Goal: Task Accomplishment & Management: Manage account settings

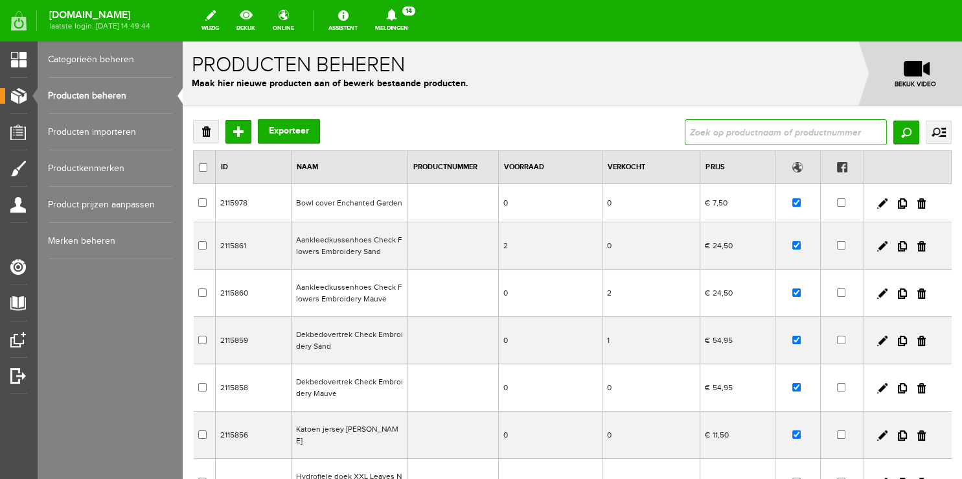
click at [703, 131] on input "text" at bounding box center [785, 132] width 202 height 26
type input "leaves"
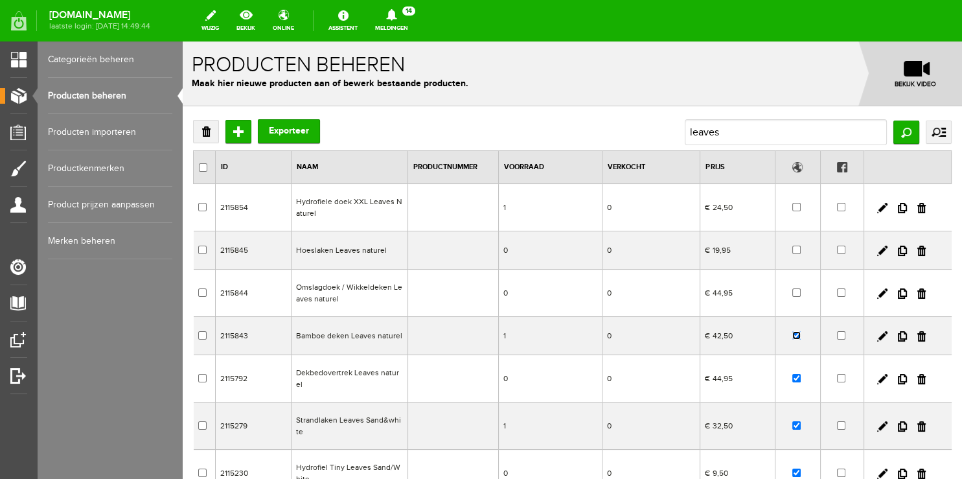
click at [792, 335] on input "checkbox" at bounding box center [796, 335] width 8 height 8
checkbox input "false"
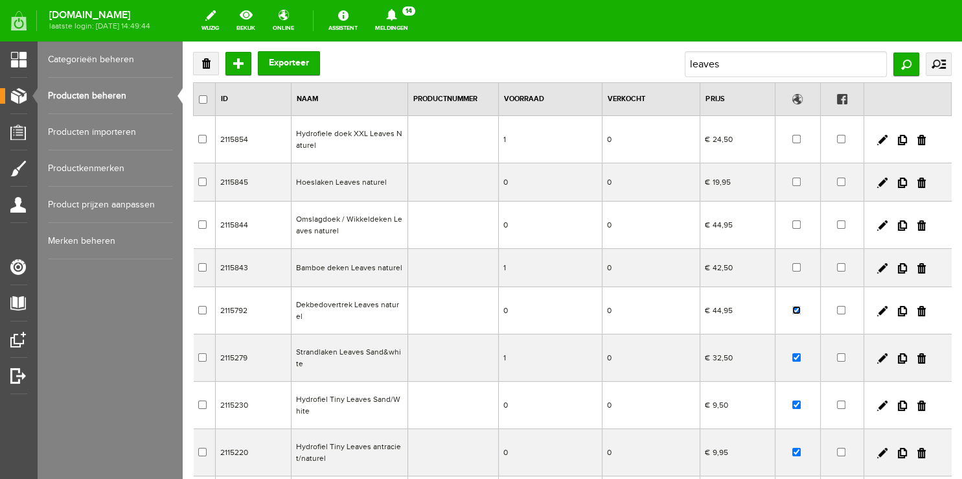
click at [792, 312] on input "checkbox" at bounding box center [796, 310] width 8 height 8
checkbox input "false"
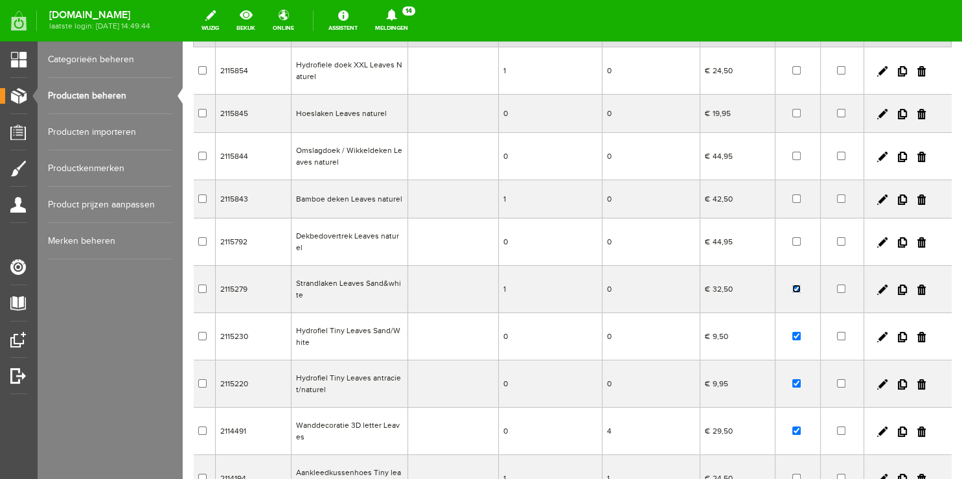
click at [792, 291] on input "checkbox" at bounding box center [796, 288] width 8 height 8
checkbox input "false"
click at [792, 334] on input "checkbox" at bounding box center [796, 336] width 8 height 8
checkbox input "false"
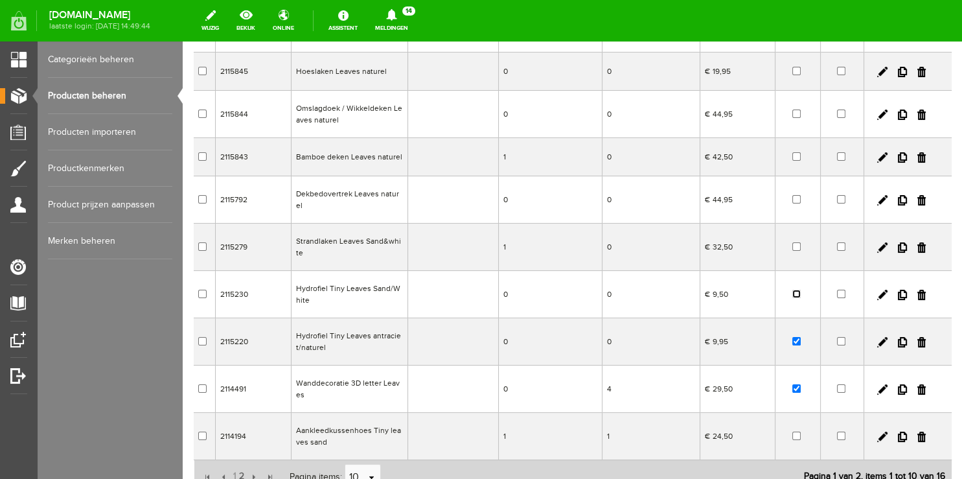
scroll to position [205, 0]
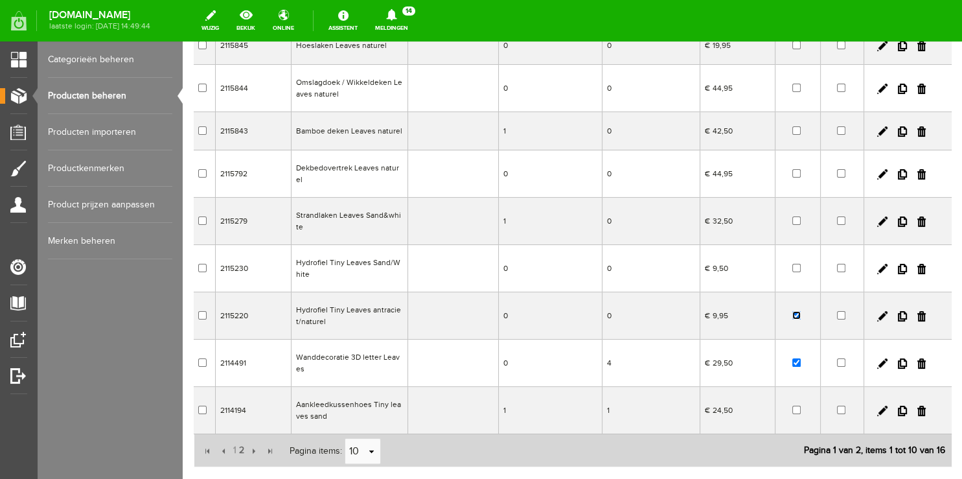
click at [792, 315] on input "checkbox" at bounding box center [796, 315] width 8 height 8
checkbox input "false"
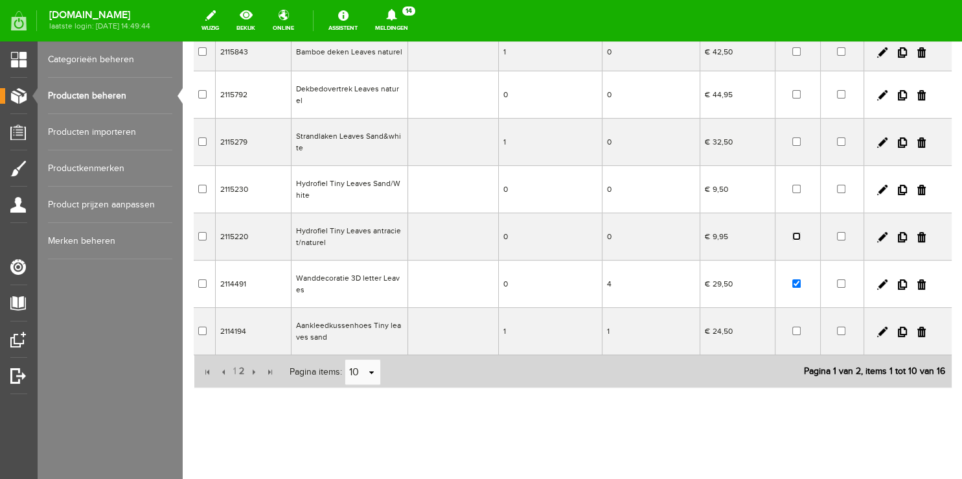
scroll to position [289, 0]
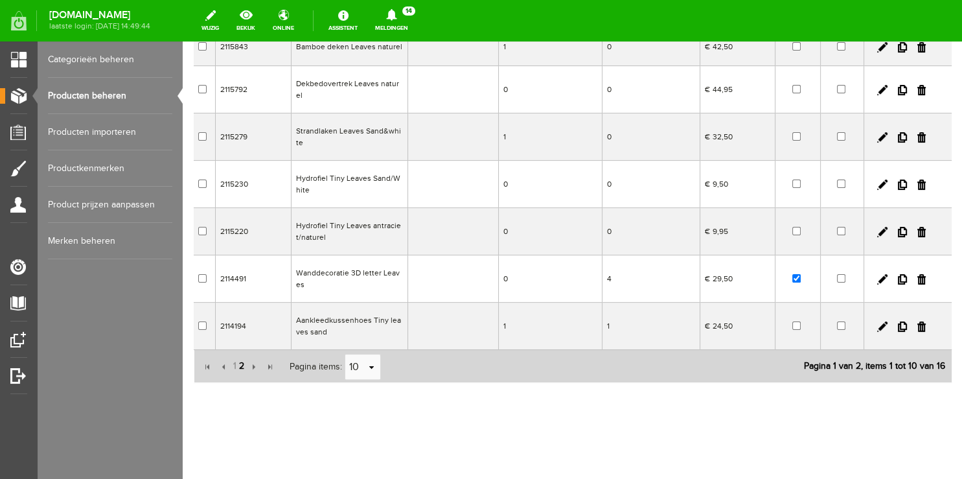
click at [242, 364] on span "2" at bounding box center [242, 366] width 8 height 26
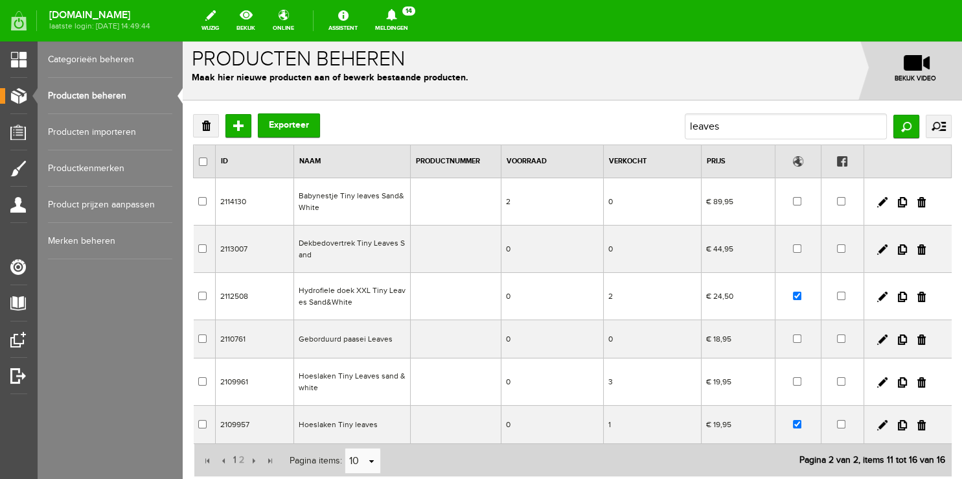
scroll to position [0, 0]
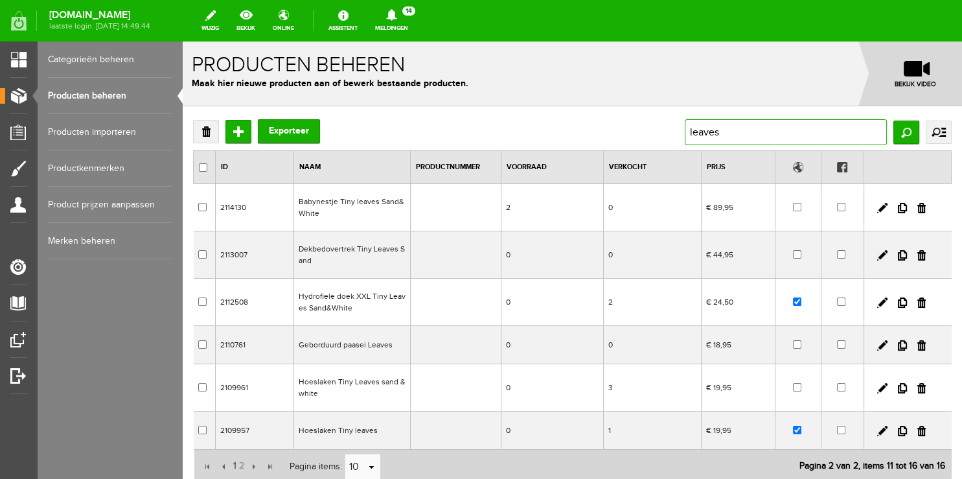
drag, startPoint x: 719, startPoint y: 132, endPoint x: 628, endPoint y: 128, distance: 91.4
click at [628, 128] on div "Verwijderen Toevoegen Exporteer leaves [GEOGRAPHIC_DATA] uitgebreid zoeken Cate…" at bounding box center [572, 132] width 758 height 26
click at [75, 98] on link "Producten beheren" at bounding box center [110, 96] width 124 height 36
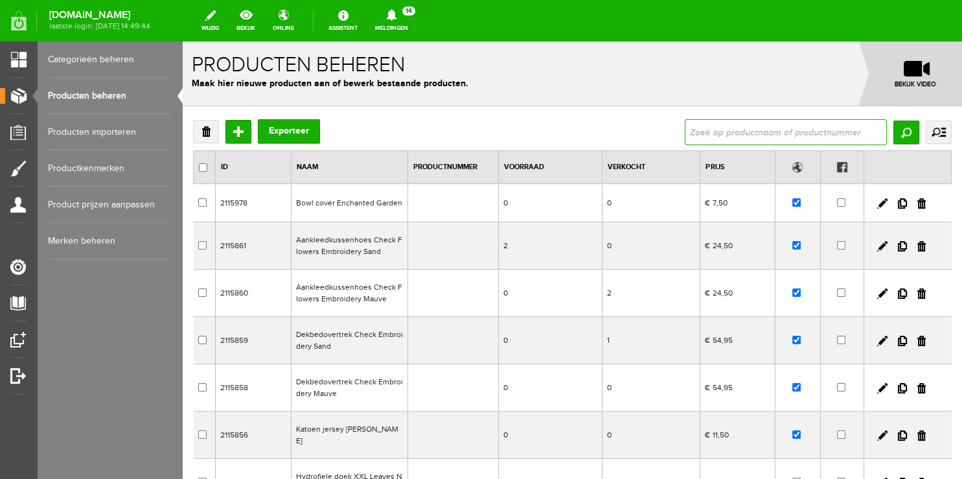
click at [712, 128] on input "text" at bounding box center [785, 132] width 202 height 26
type input "hoeslaken"
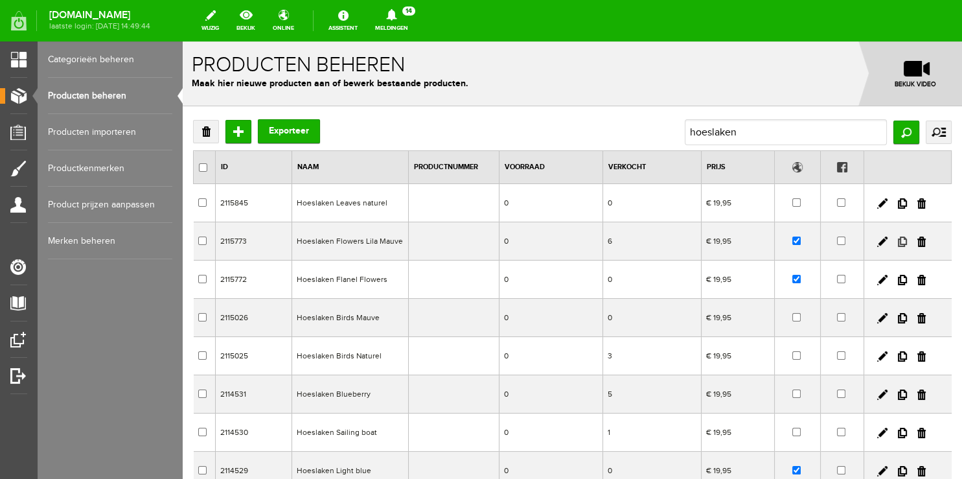
click at [897, 245] on link at bounding box center [901, 241] width 9 height 10
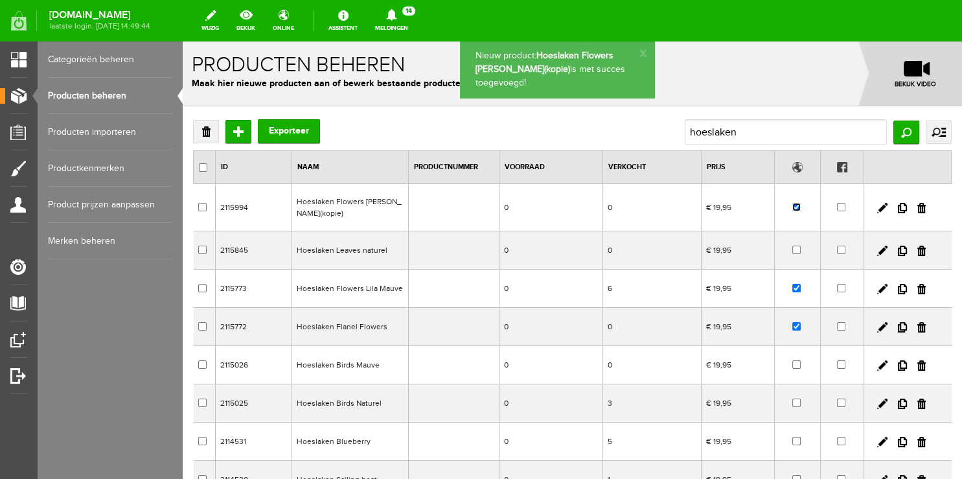
click at [792, 209] on input "checkbox" at bounding box center [796, 207] width 8 height 8
checkbox input "false"
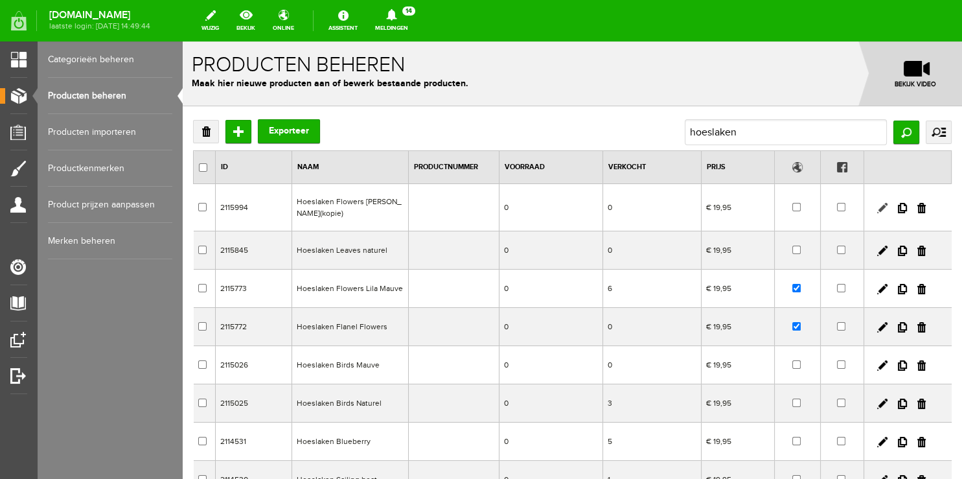
click at [877, 205] on link at bounding box center [882, 208] width 10 height 10
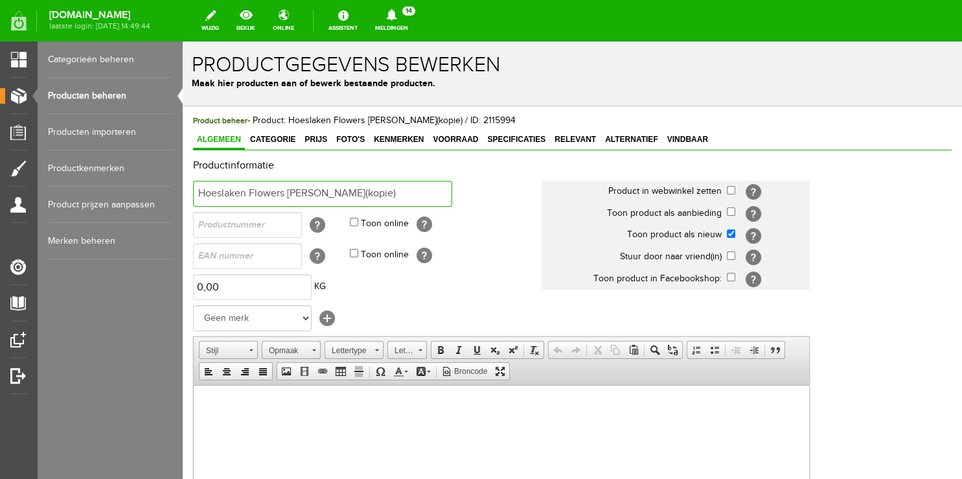
drag, startPoint x: 250, startPoint y: 193, endPoint x: 390, endPoint y: 196, distance: 139.9
click at [390, 196] on input "Hoeslaken Flowers [PERSON_NAME](kopie)" at bounding box center [322, 194] width 259 height 26
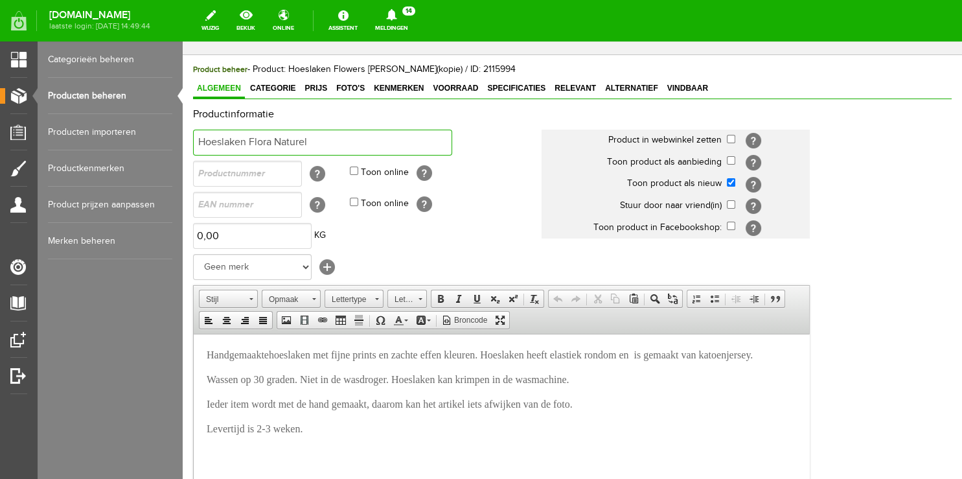
scroll to position [205, 0]
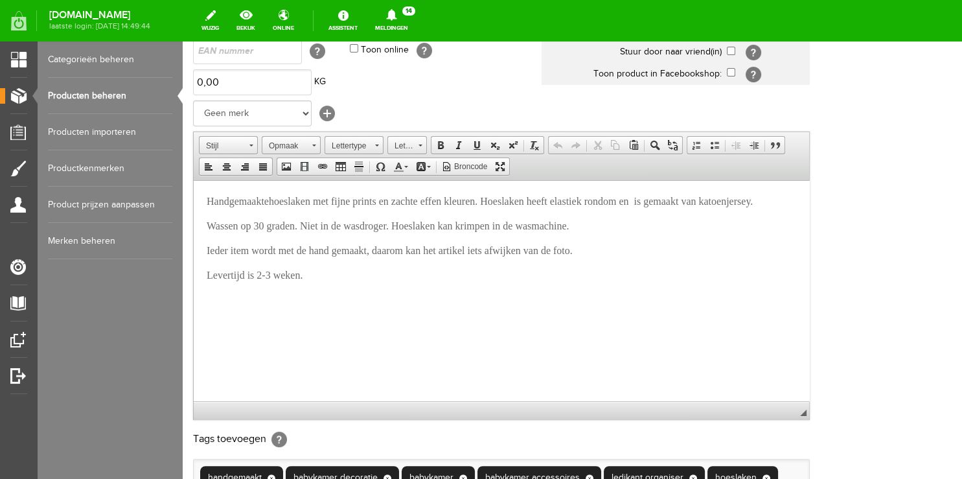
type input "Hoeslaken Flora Naturel"
click at [273, 203] on span "Handgemaaktehoeslaken met fijne prints en zachte effen kleuren. Hoeslaken heeft…" at bounding box center [466, 200] width 519 height 11
click at [276, 201] on span "Handgemaaktehoeslaken met fijne prints en zachte effen kleuren. Hoeslaken heeft…" at bounding box center [466, 200] width 519 height 11
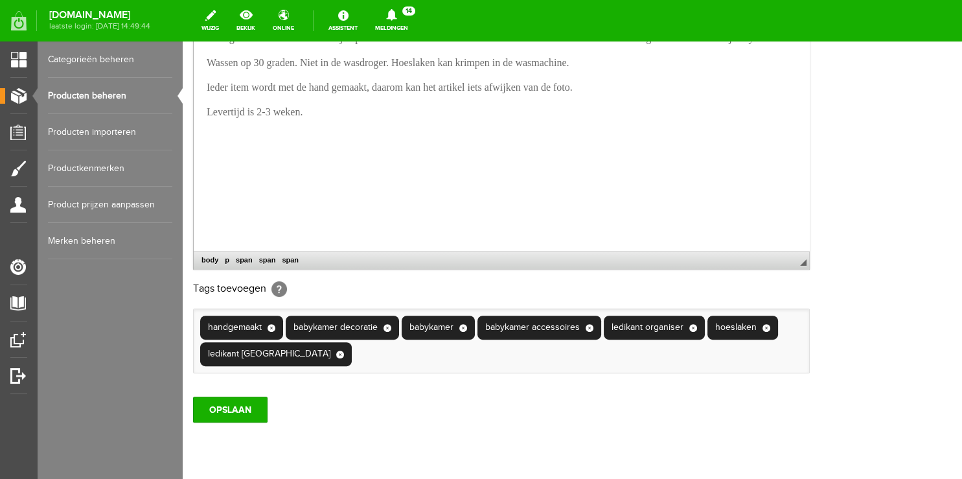
scroll to position [424, 0]
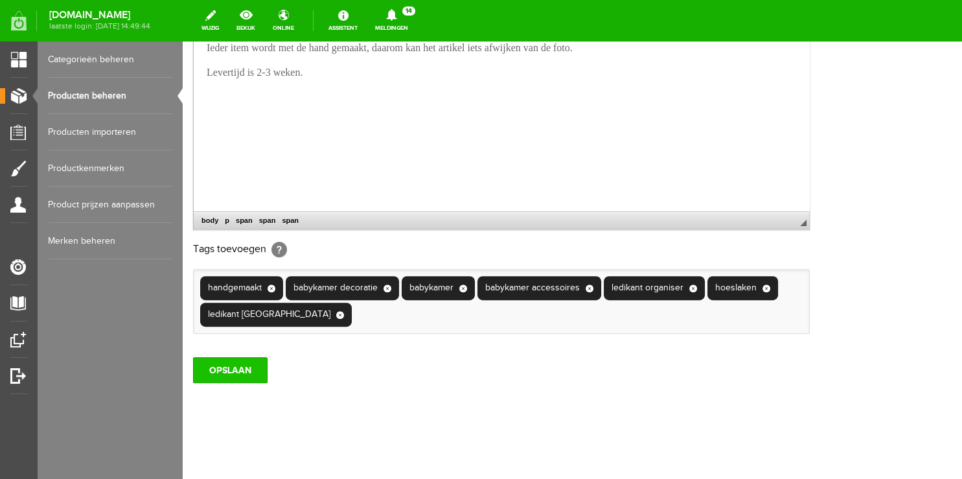
click at [227, 363] on input "OPSLAAN" at bounding box center [230, 370] width 74 height 26
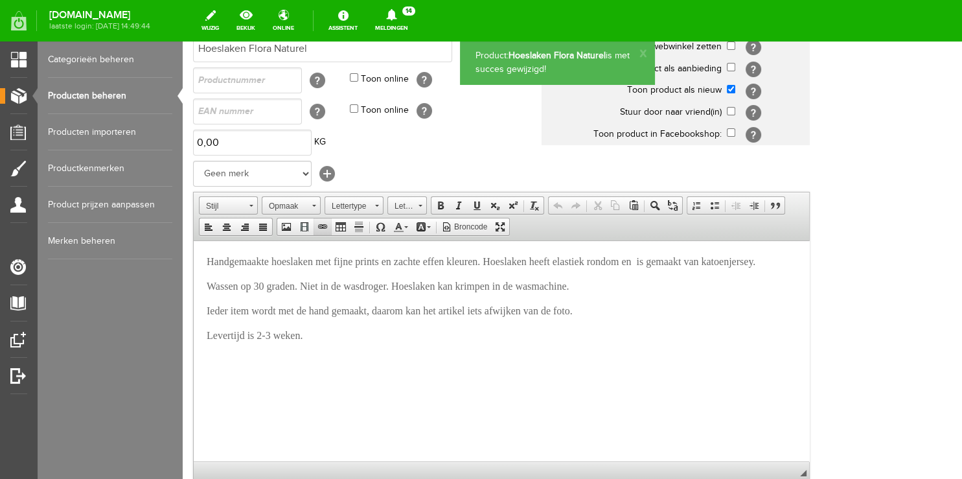
scroll to position [34, 0]
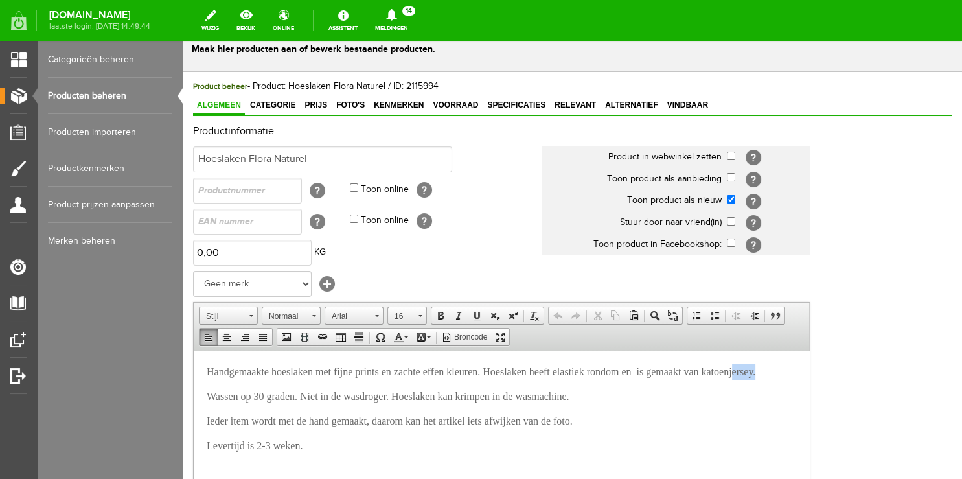
drag, startPoint x: 239, startPoint y: 387, endPoint x: 266, endPoint y: 384, distance: 27.3
click at [728, 376] on span "jersey." at bounding box center [741, 370] width 27 height 11
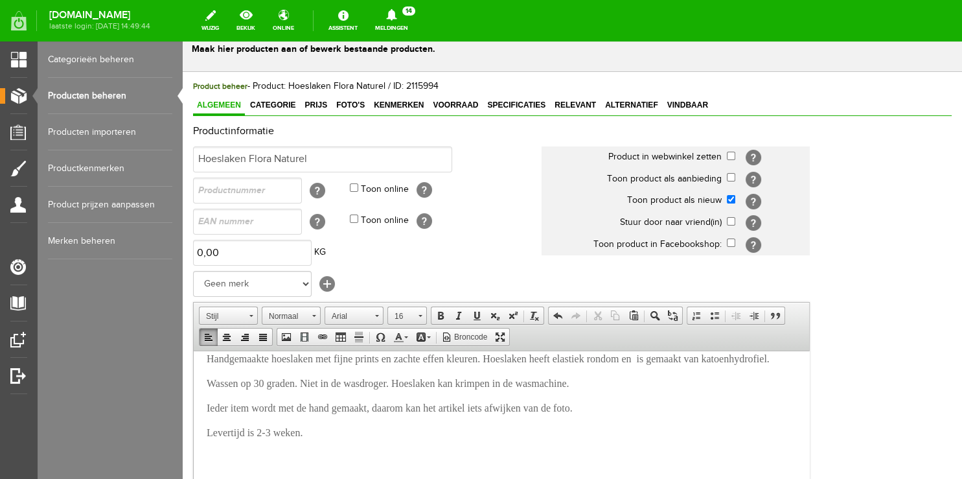
scroll to position [424, 0]
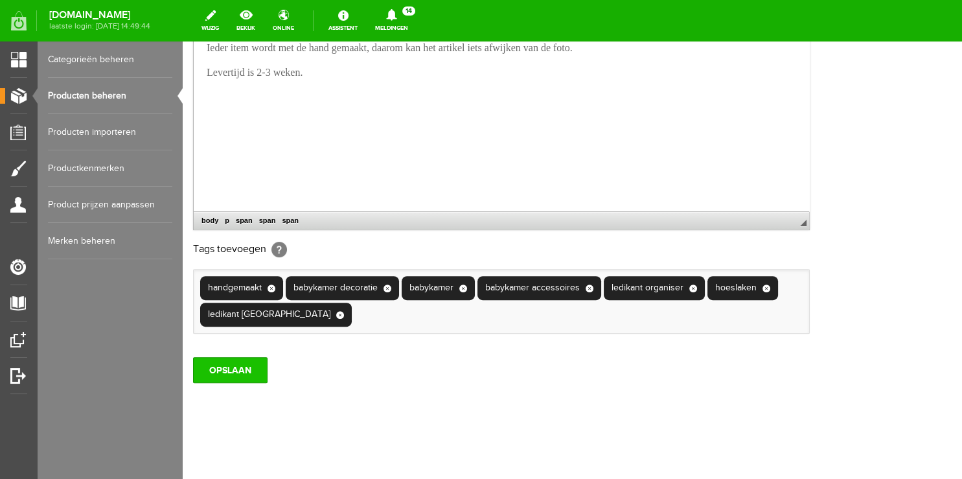
click at [227, 374] on input "OPSLAAN" at bounding box center [230, 370] width 74 height 26
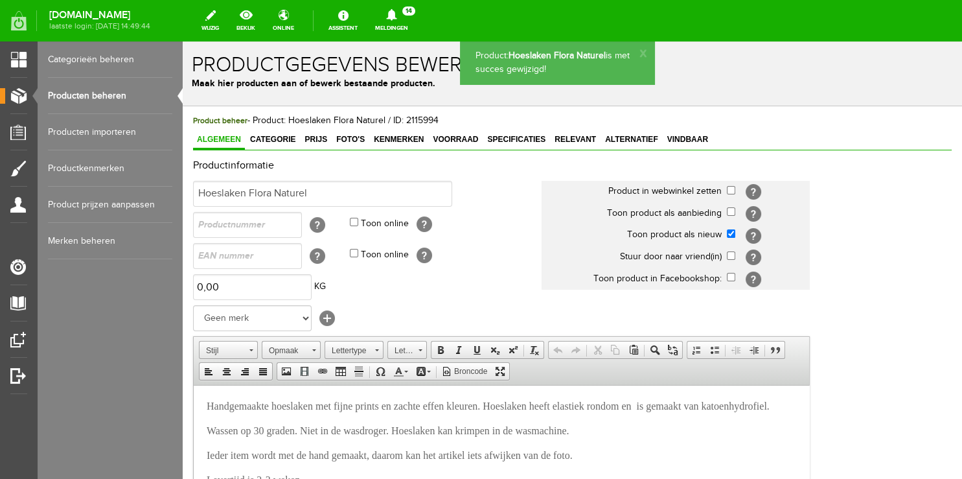
scroll to position [0, 0]
click at [348, 139] on span "Foto's" at bounding box center [350, 139] width 36 height 9
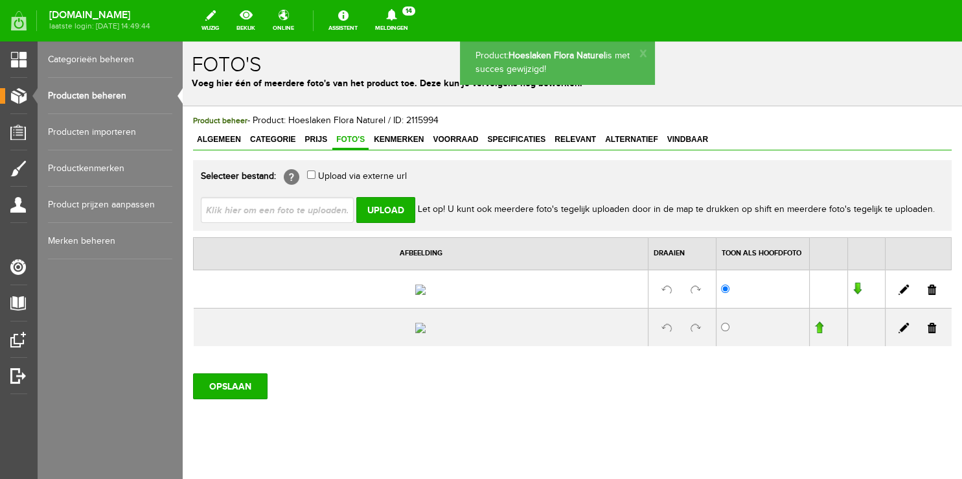
click at [927, 295] on link at bounding box center [931, 289] width 8 height 10
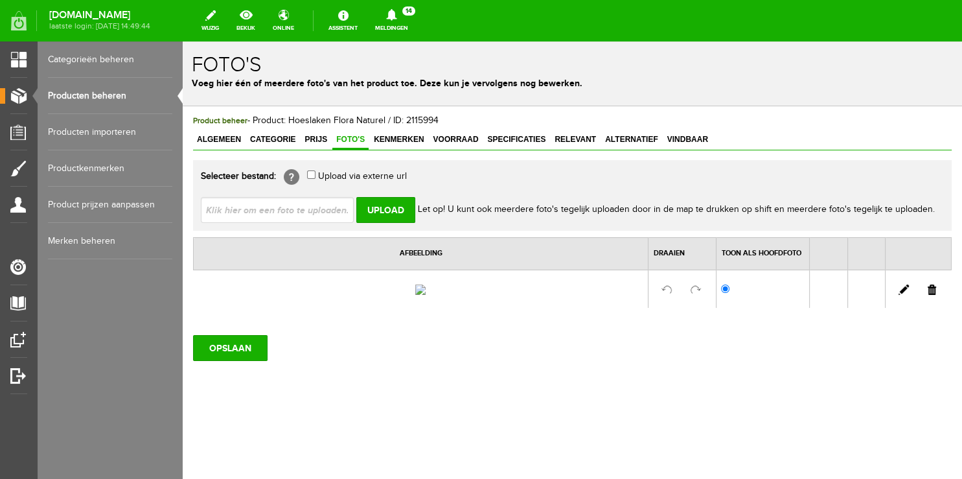
click at [927, 295] on link at bounding box center [931, 289] width 8 height 10
click at [223, 352] on input "OPSLAAN" at bounding box center [230, 344] width 74 height 26
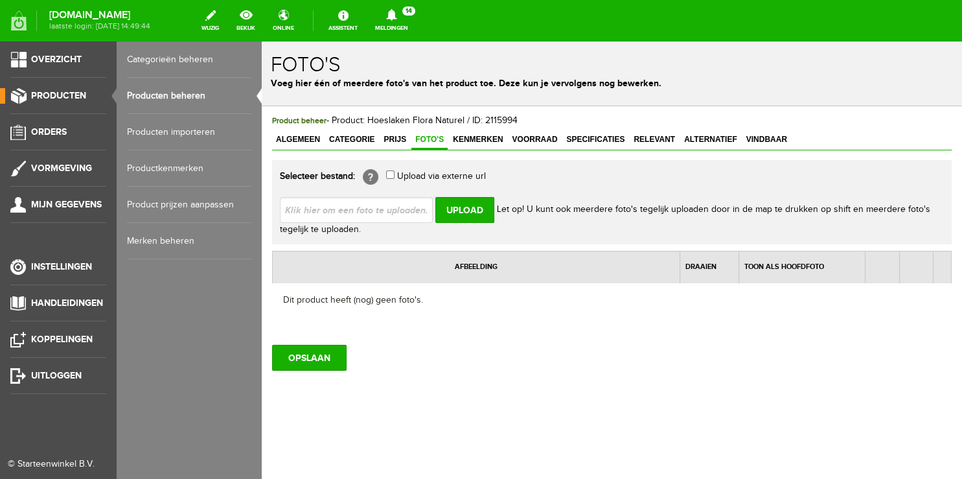
click at [139, 89] on link "Producten beheren" at bounding box center [189, 96] width 124 height 36
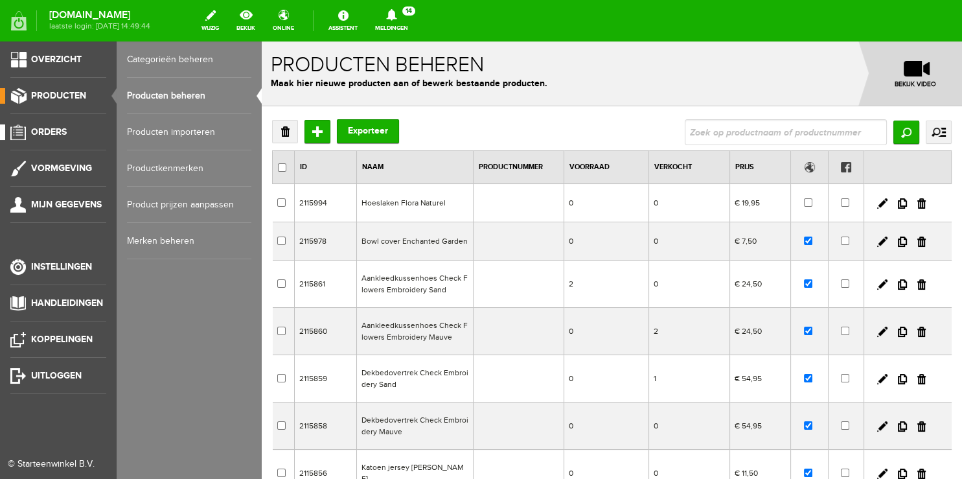
click at [59, 131] on span "Orders" at bounding box center [49, 131] width 36 height 11
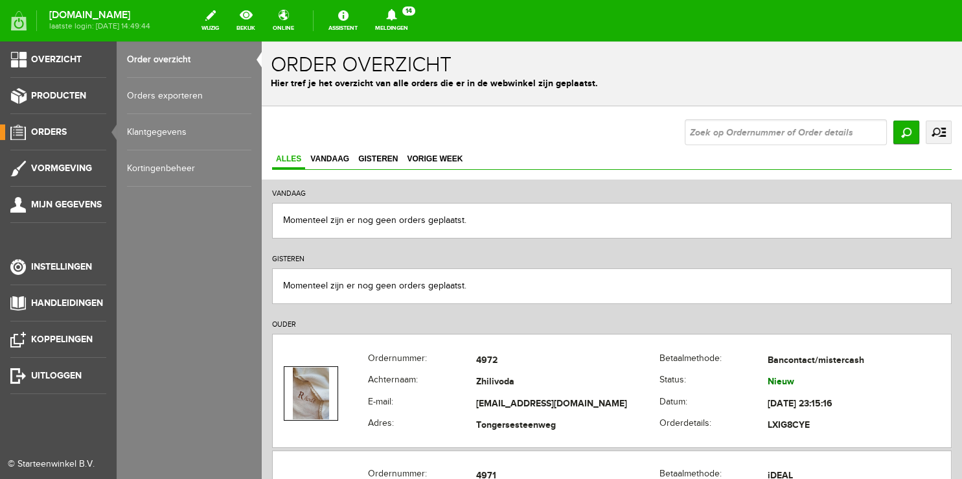
click at [167, 60] on link "Order overzicht" at bounding box center [189, 59] width 124 height 36
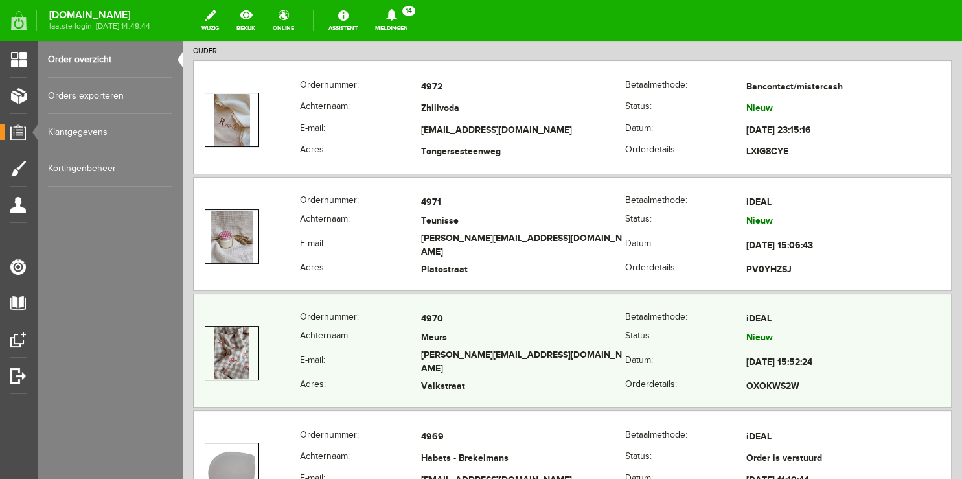
scroll to position [410, 0]
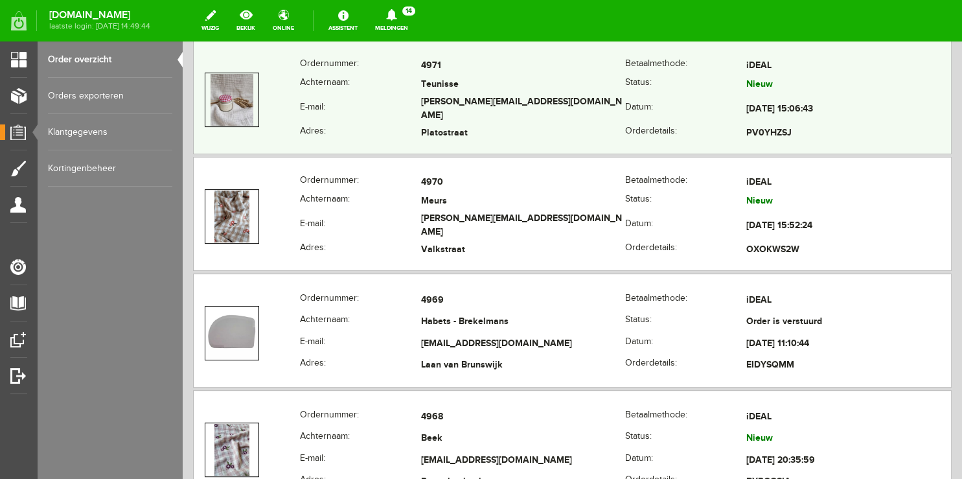
click at [328, 129] on th "Adres:" at bounding box center [360, 133] width 121 height 19
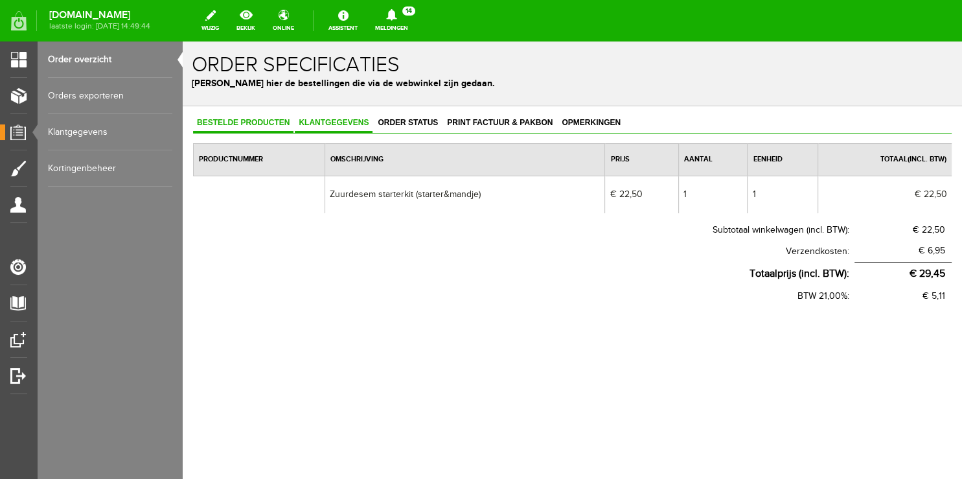
click at [311, 120] on span "Klantgegevens" at bounding box center [334, 122] width 78 height 9
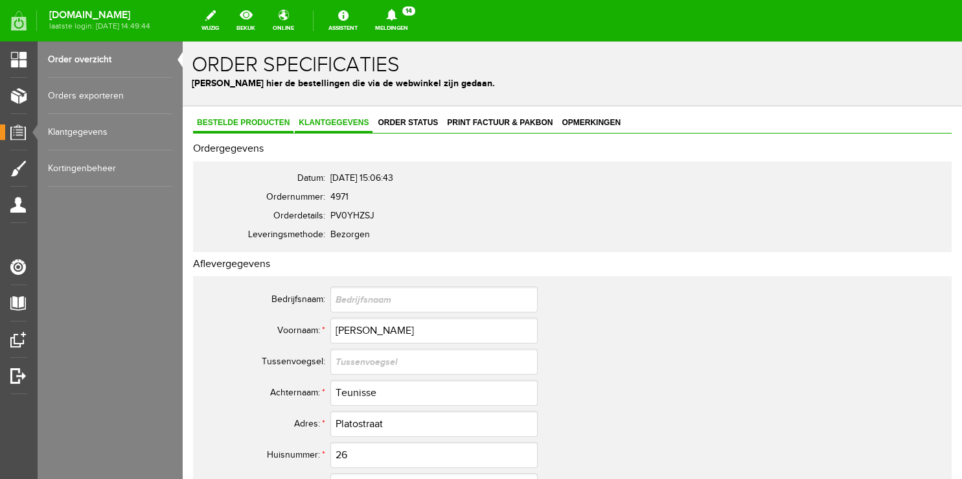
click at [227, 123] on span "Bestelde producten" at bounding box center [243, 122] width 100 height 9
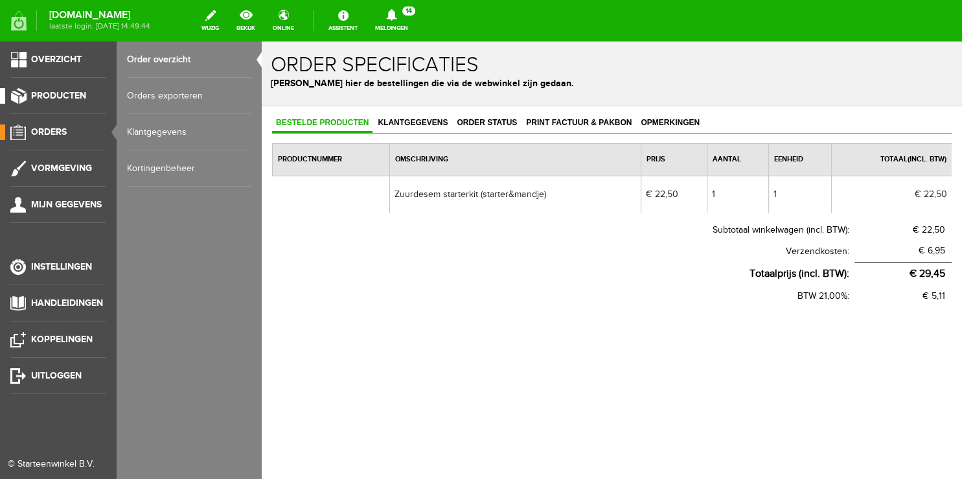
click at [51, 93] on span "Producten" at bounding box center [58, 95] width 55 height 11
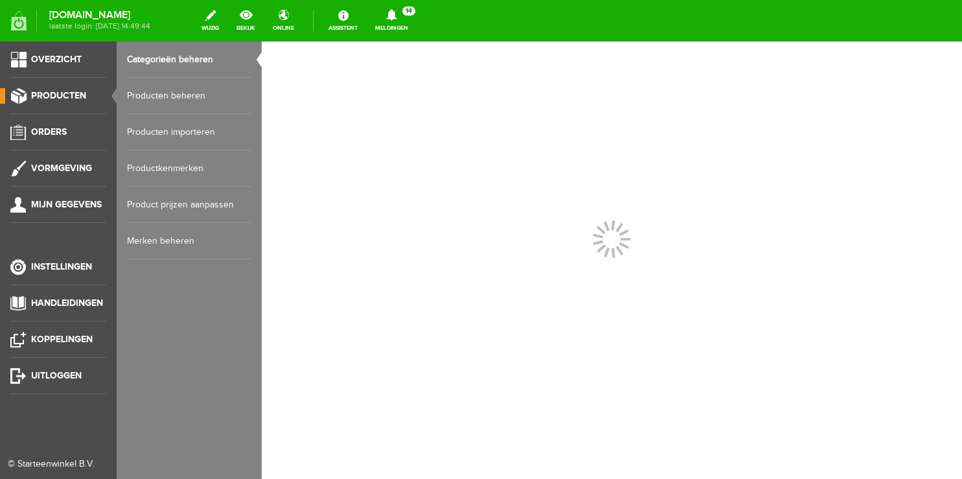
click at [163, 102] on link "Producten beheren" at bounding box center [189, 96] width 124 height 36
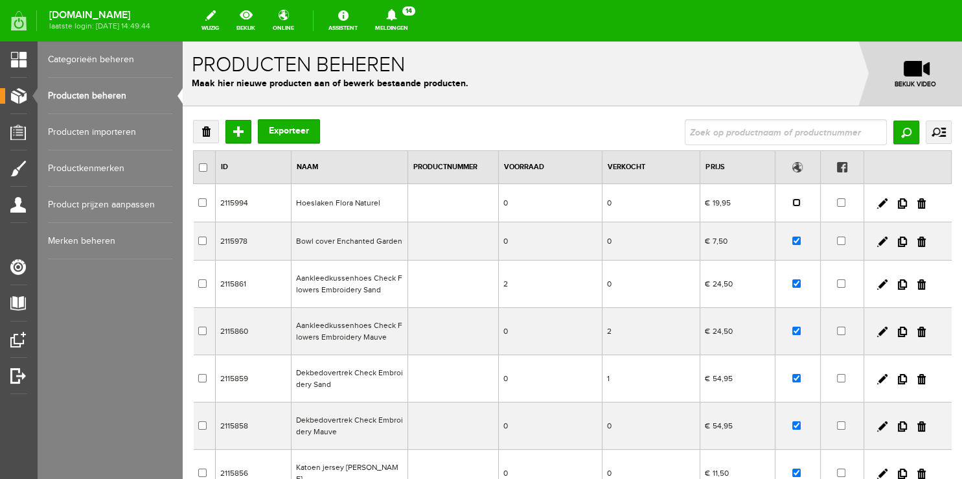
click at [792, 205] on input "checkbox" at bounding box center [796, 202] width 8 height 8
checkbox input "true"
click at [877, 203] on link at bounding box center [882, 203] width 10 height 10
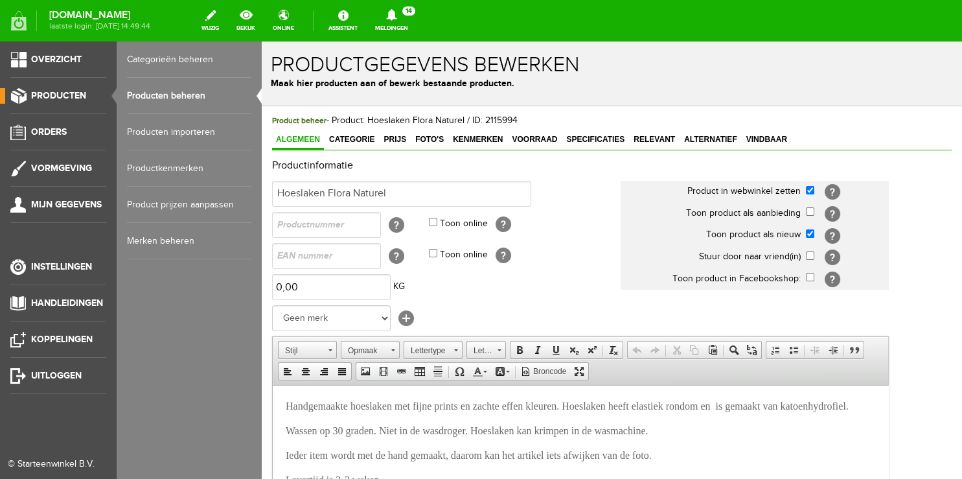
click at [166, 93] on link "Producten beheren" at bounding box center [189, 96] width 124 height 36
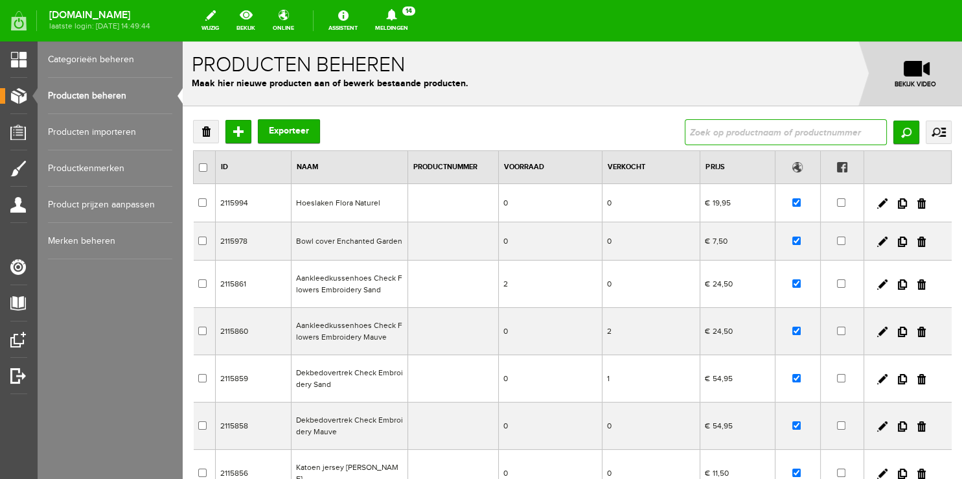
click at [712, 130] on input "text" at bounding box center [785, 132] width 202 height 26
type input "dobby"
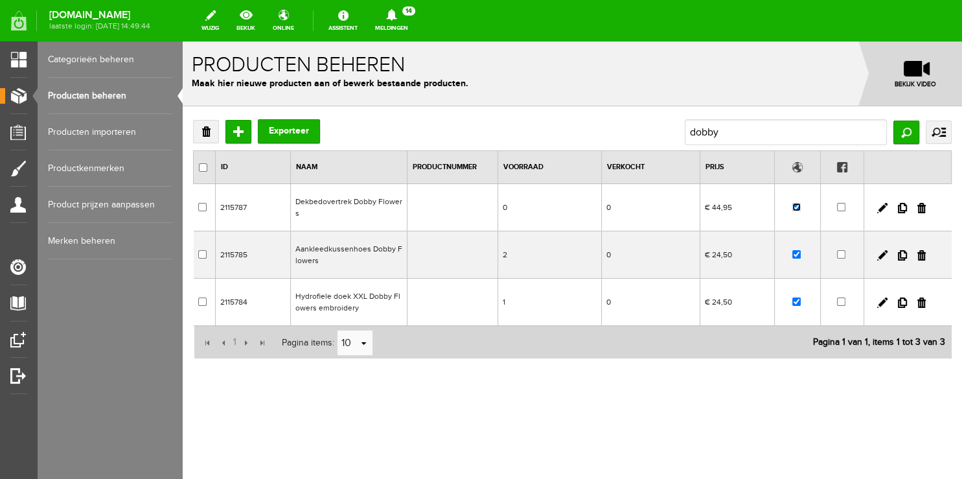
click at [795, 211] on input "checkbox" at bounding box center [796, 207] width 8 height 8
checkbox input "false"
click at [797, 254] on input "checkbox" at bounding box center [796, 254] width 8 height 8
checkbox input "false"
click at [798, 302] on input "checkbox" at bounding box center [796, 301] width 8 height 8
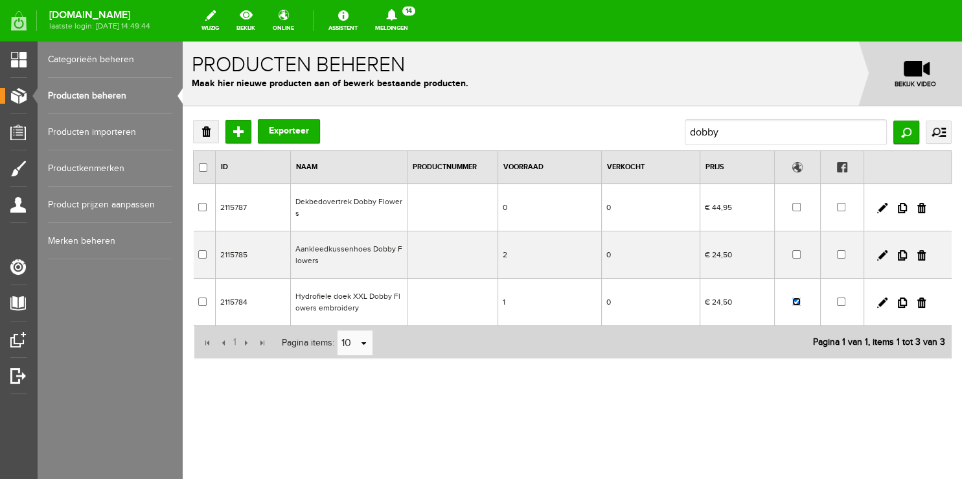
checkbox input "false"
drag, startPoint x: 742, startPoint y: 130, endPoint x: 609, endPoint y: 120, distance: 133.7
click at [611, 122] on div "Verwijderen Toevoegen Exporteer dobby Zoeken uitgebreid zoeken Categorie Worksh…" at bounding box center [572, 132] width 758 height 26
type input "d"
type input "embroidery"
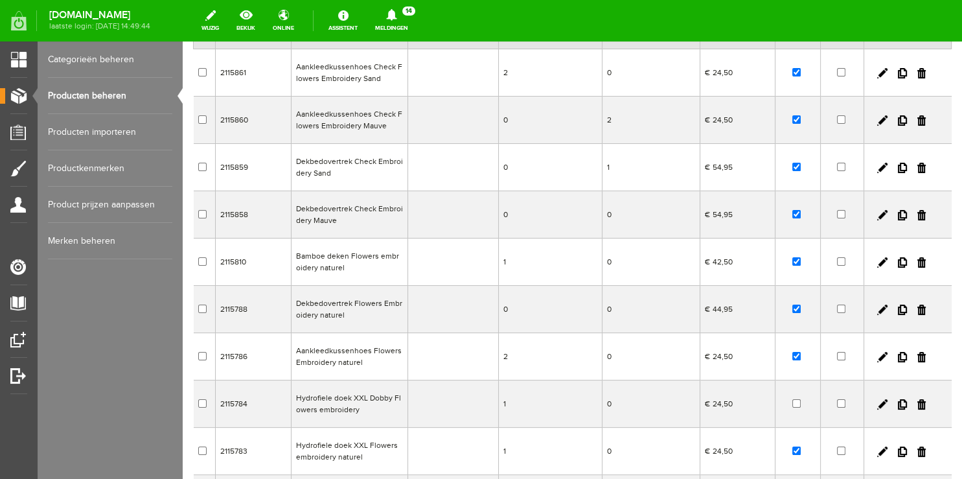
scroll to position [137, 0]
click at [792, 259] on input "checkbox" at bounding box center [796, 259] width 8 height 8
checkbox input "false"
click at [792, 306] on td at bounding box center [797, 307] width 46 height 47
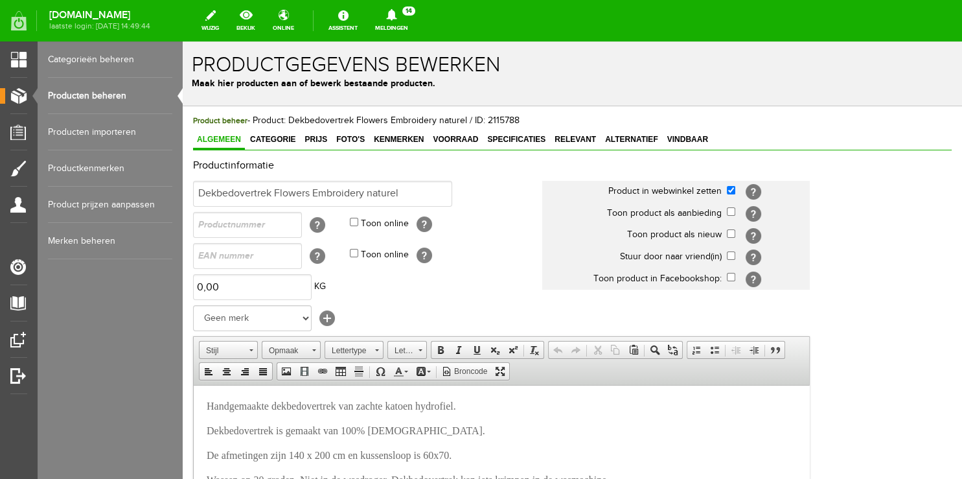
click at [732, 185] on td "[?]" at bounding box center [768, 192] width 83 height 22
click at [728, 190] on input "checkbox" at bounding box center [731, 190] width 8 height 8
checkbox input "false"
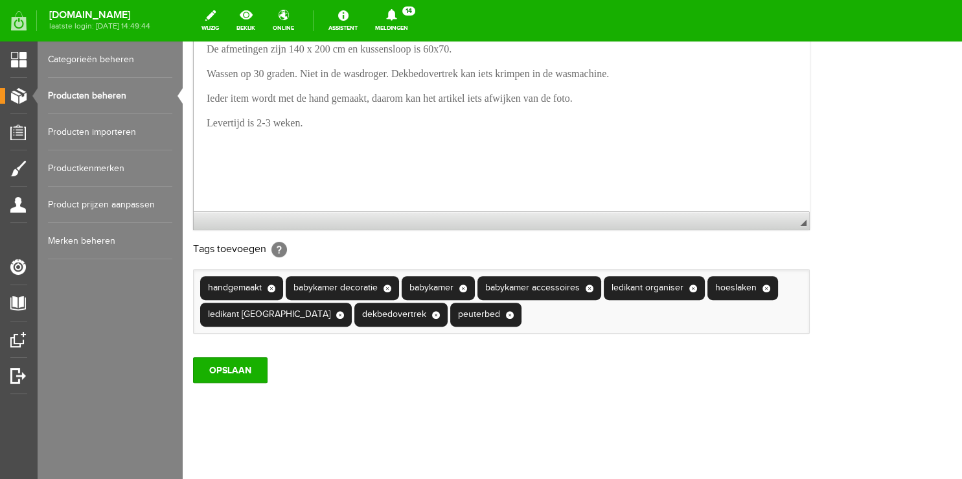
scroll to position [13, 0]
click at [238, 368] on input "OPSLAAN" at bounding box center [230, 370] width 74 height 26
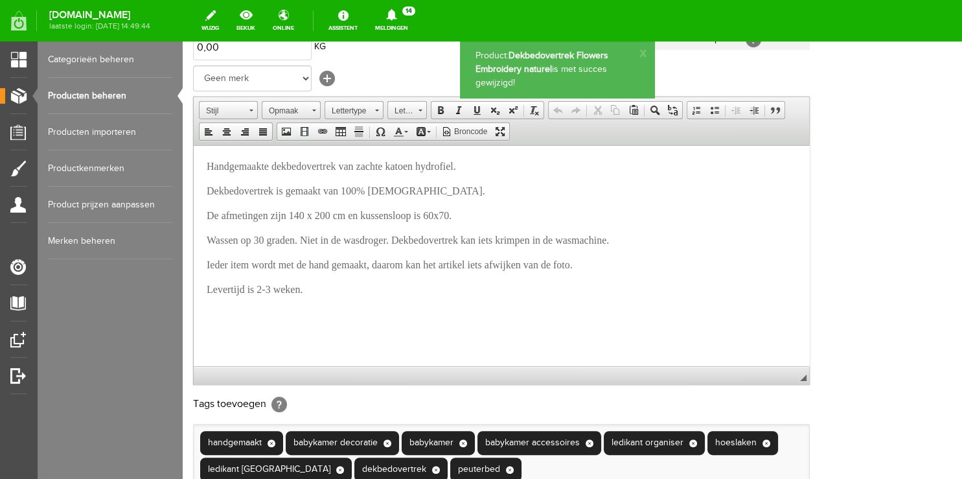
scroll to position [0, 0]
click at [109, 96] on link "Producten beheren" at bounding box center [110, 96] width 124 height 36
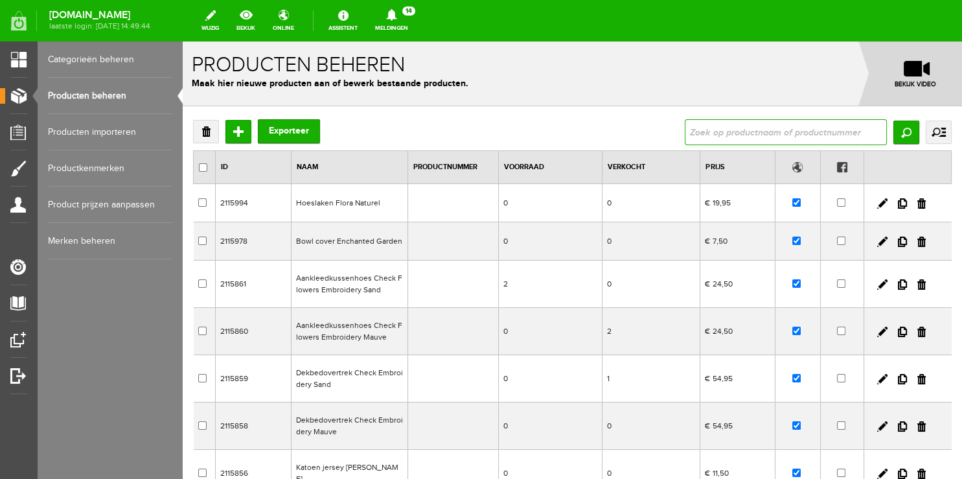
click at [711, 131] on input "text" at bounding box center [785, 132] width 202 height 26
type input "flowers"
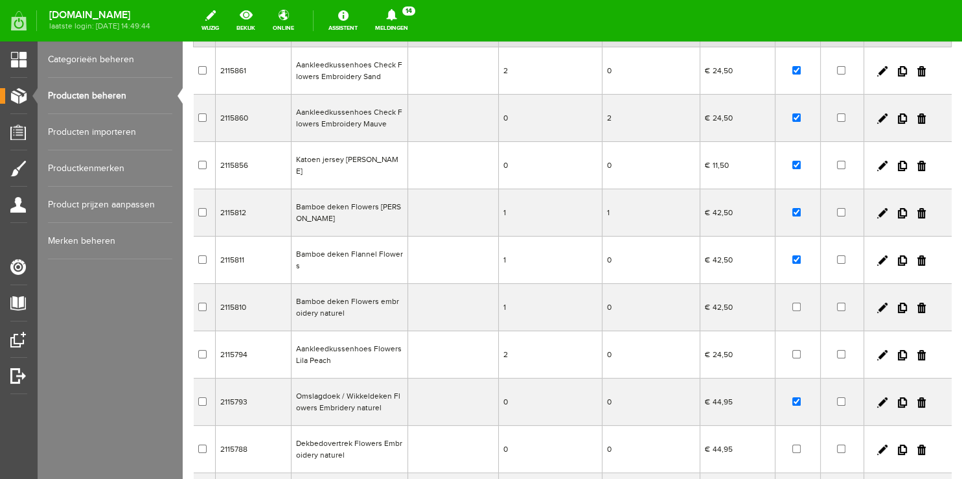
scroll to position [205, 0]
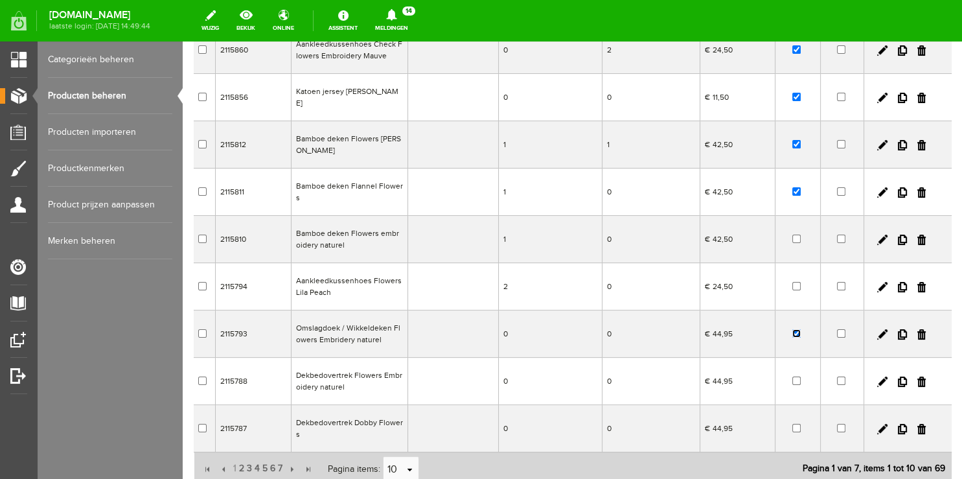
click at [792, 329] on input "checkbox" at bounding box center [796, 333] width 8 height 8
checkbox input "false"
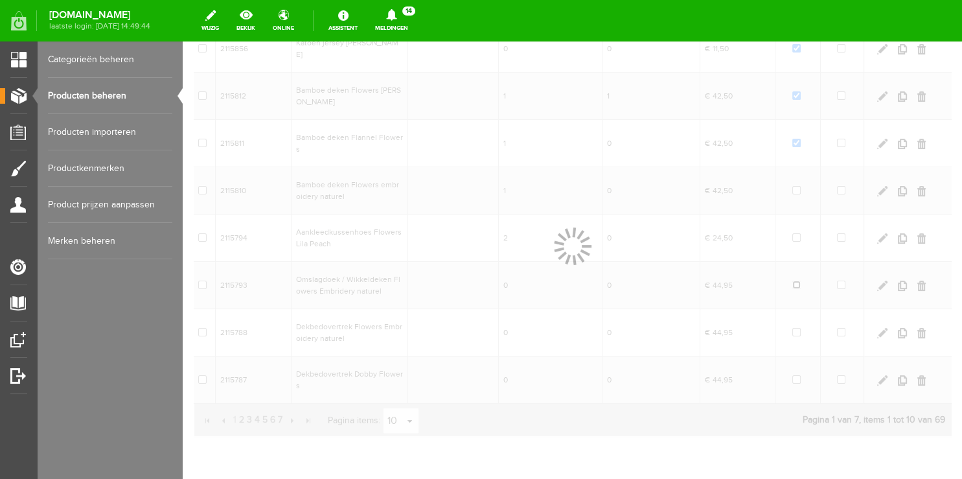
scroll to position [273, 0]
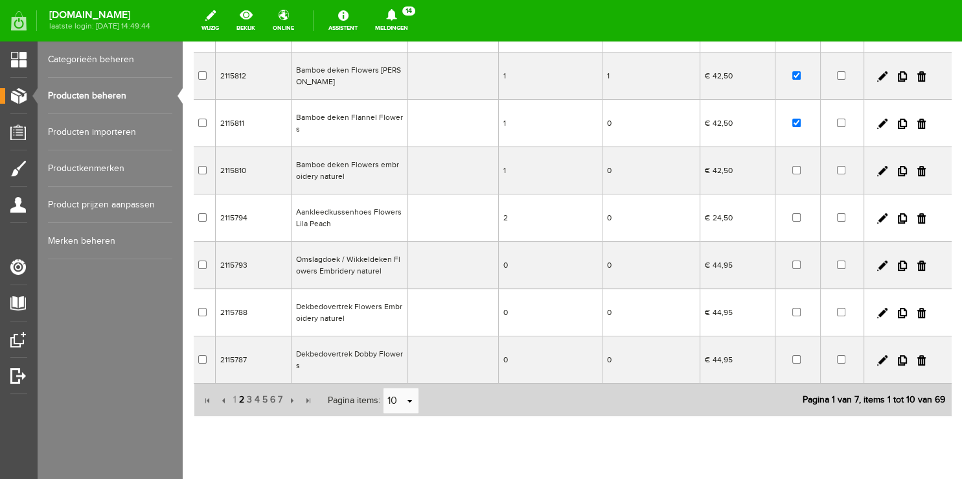
click at [239, 387] on span "2" at bounding box center [242, 400] width 8 height 26
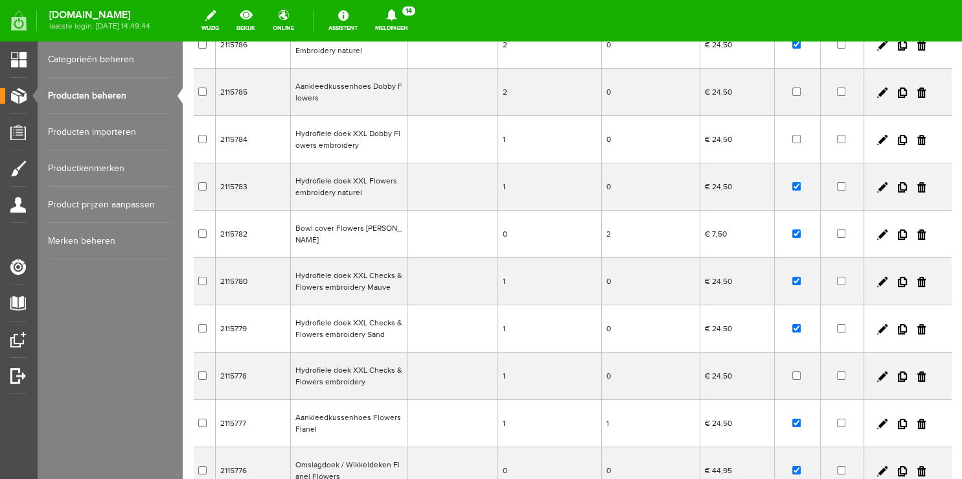
scroll to position [137, 0]
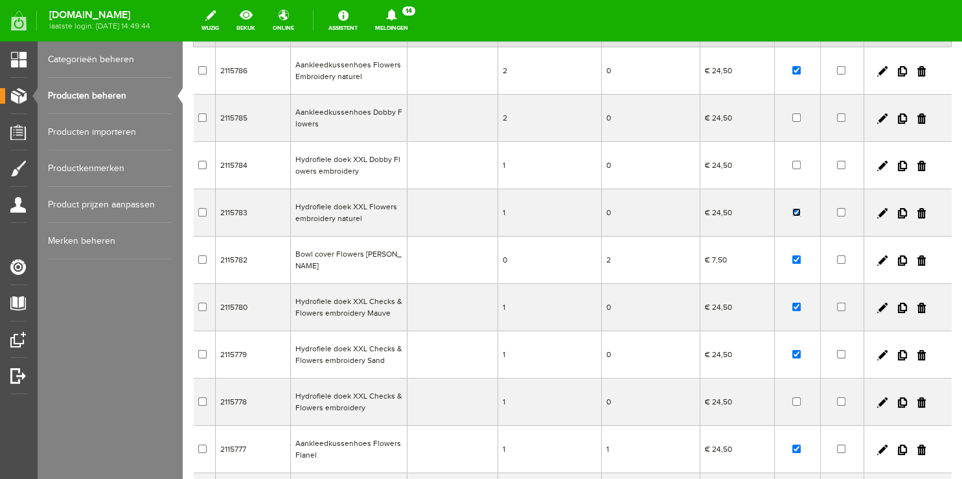
click at [792, 211] on input "checkbox" at bounding box center [796, 212] width 8 height 8
checkbox input "false"
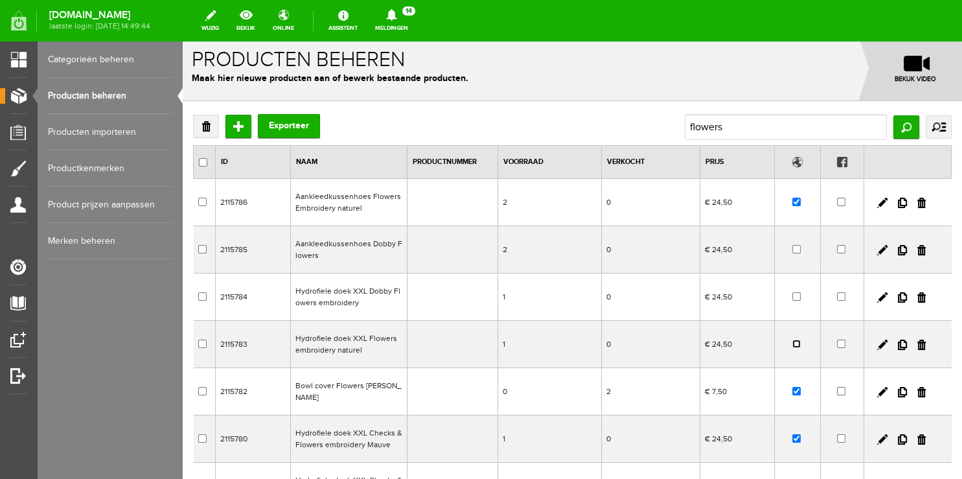
scroll to position [0, 0]
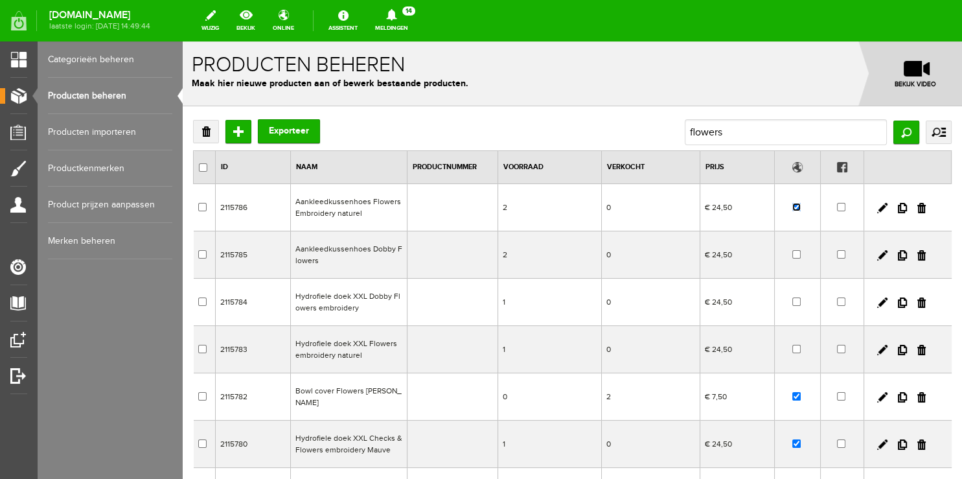
click at [792, 207] on input "checkbox" at bounding box center [796, 207] width 8 height 8
checkbox input "false"
drag, startPoint x: 809, startPoint y: 130, endPoint x: 598, endPoint y: 153, distance: 212.4
click at [598, 153] on div "Verwijderen Toevoegen Exporteer flowers Zoeken uitgebreid zoeken Categorie Work…" at bounding box center [572, 404] width 758 height 570
drag, startPoint x: 738, startPoint y: 133, endPoint x: 587, endPoint y: 133, distance: 150.9
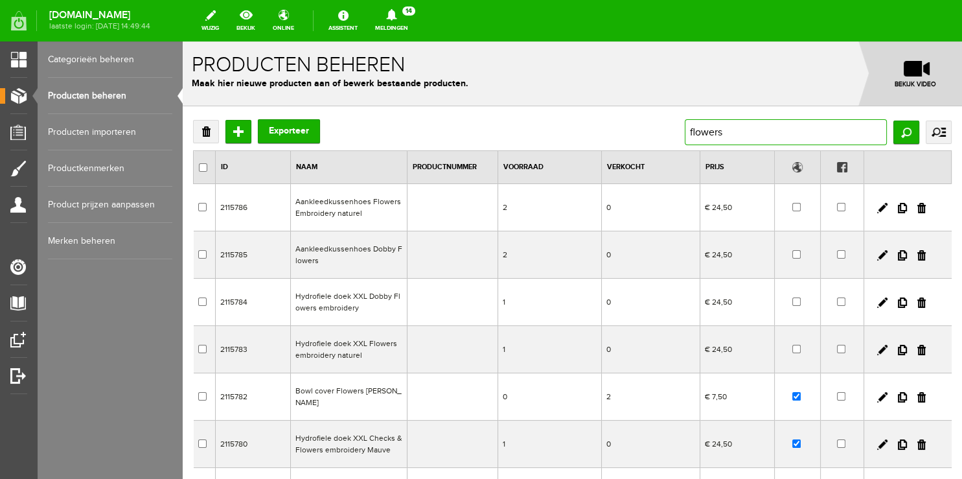
click at [684, 133] on input "flowers" at bounding box center [785, 132] width 202 height 26
type input "laken"
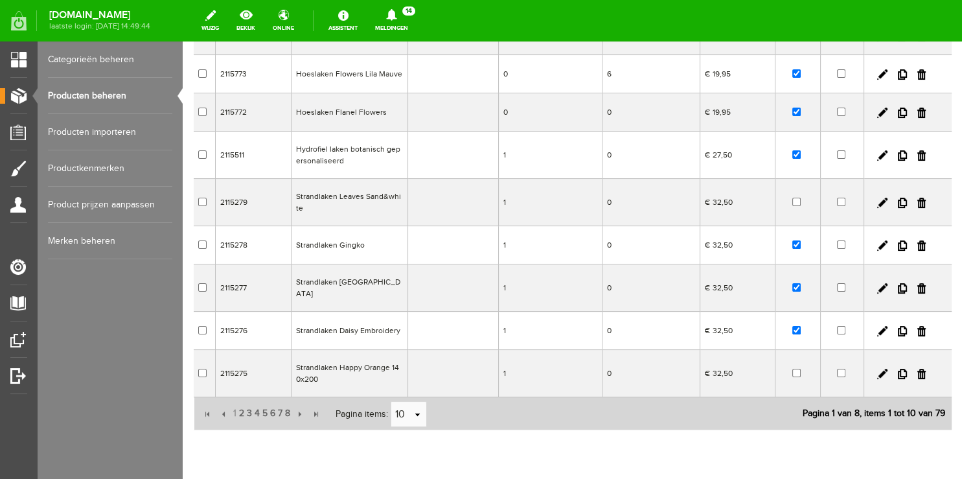
scroll to position [245, 0]
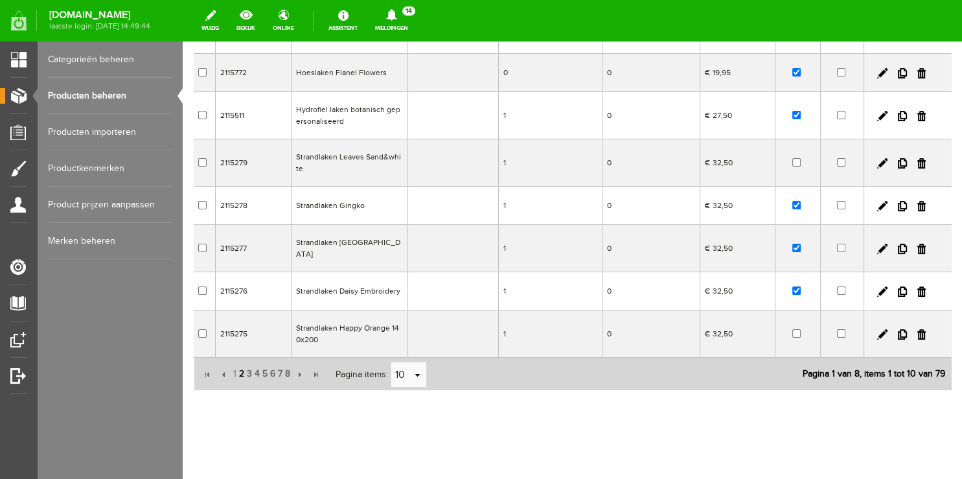
click at [240, 361] on span "2" at bounding box center [242, 374] width 8 height 26
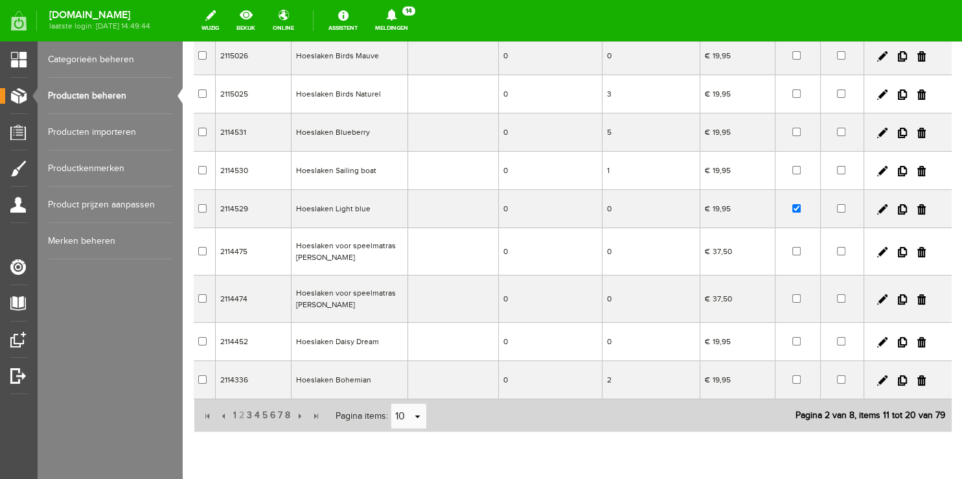
scroll to position [236, 0]
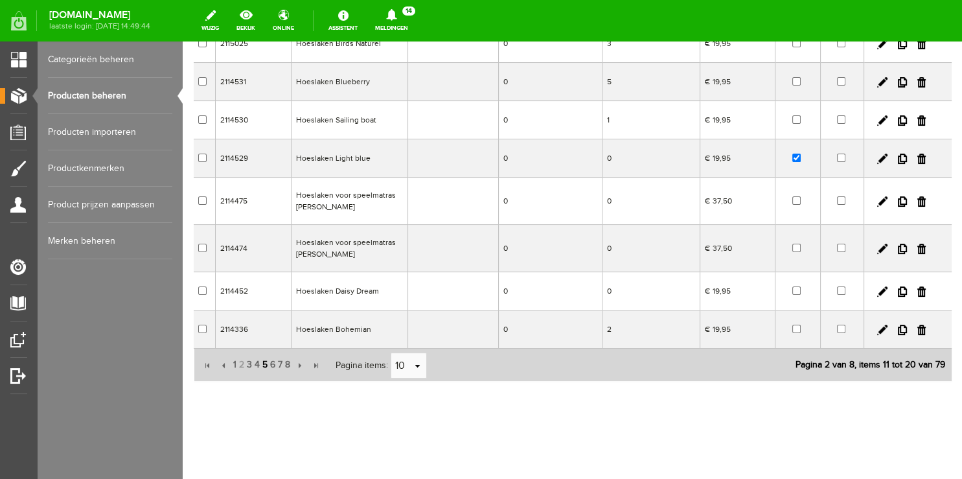
click at [262, 366] on span "5" at bounding box center [265, 365] width 8 height 26
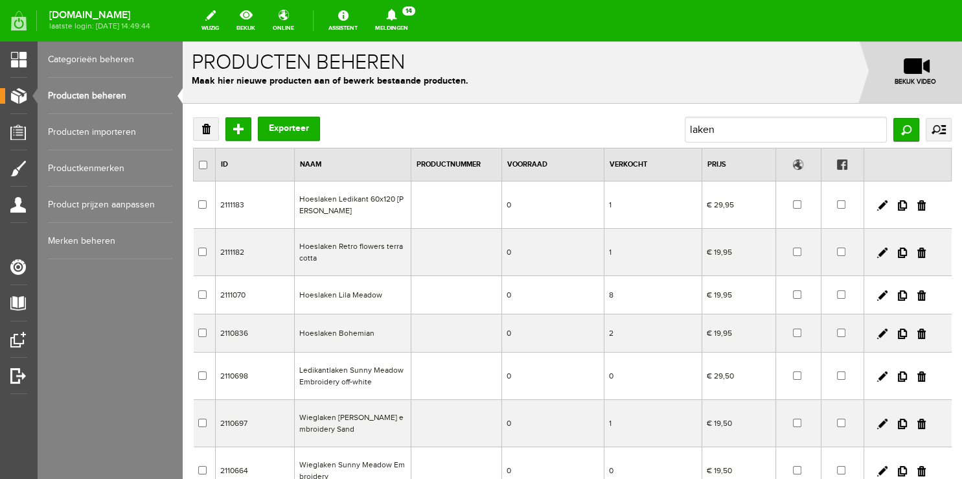
scroll to position [0, 0]
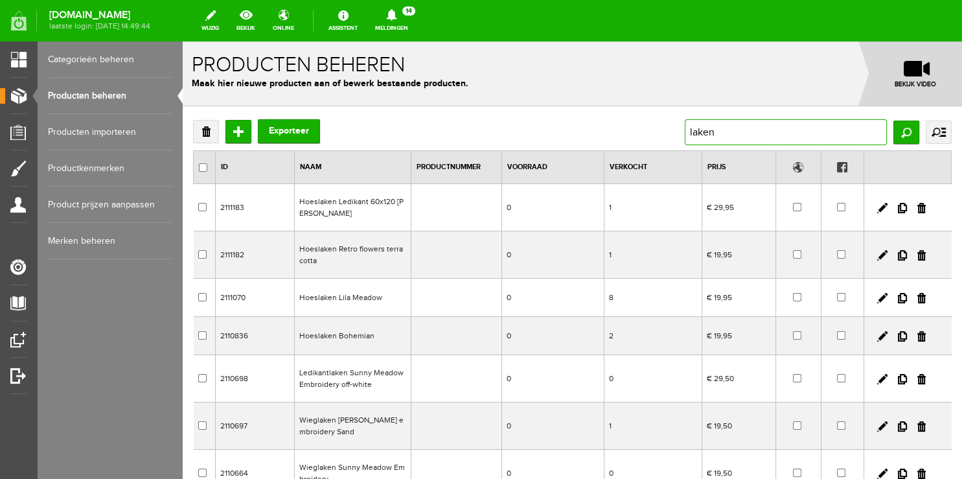
drag, startPoint x: 764, startPoint y: 135, endPoint x: 647, endPoint y: 137, distance: 117.2
click at [647, 137] on div "Verwijderen Toevoegen Exporteer laken Zoeken uitgebreid zoeken Categorie Worksh…" at bounding box center [572, 132] width 758 height 26
type input "l"
type input "e"
type input "ledikantlaken"
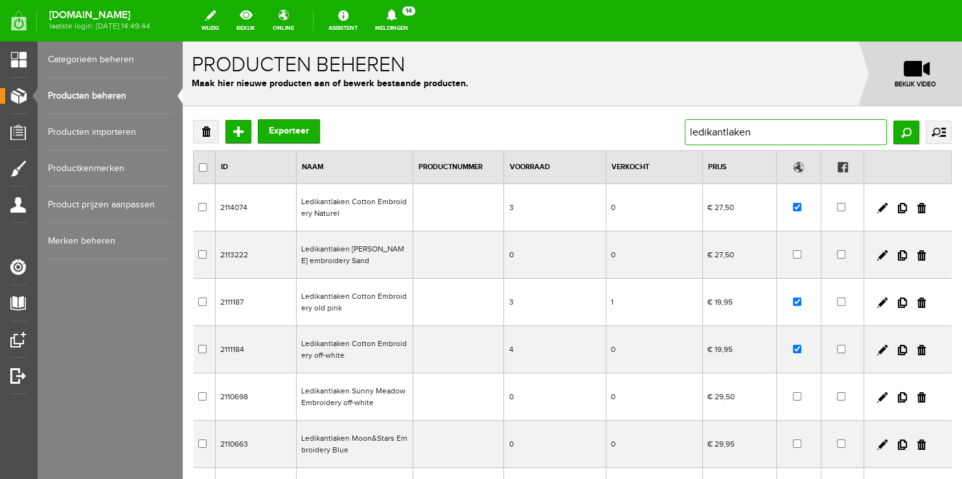
click at [751, 133] on input "ledikantlaken" at bounding box center [785, 132] width 202 height 26
drag, startPoint x: 778, startPoint y: 133, endPoint x: 451, endPoint y: 95, distance: 329.3
click at [684, 119] on input "ledikantlaken" at bounding box center [785, 132] width 202 height 26
type input "kroon"
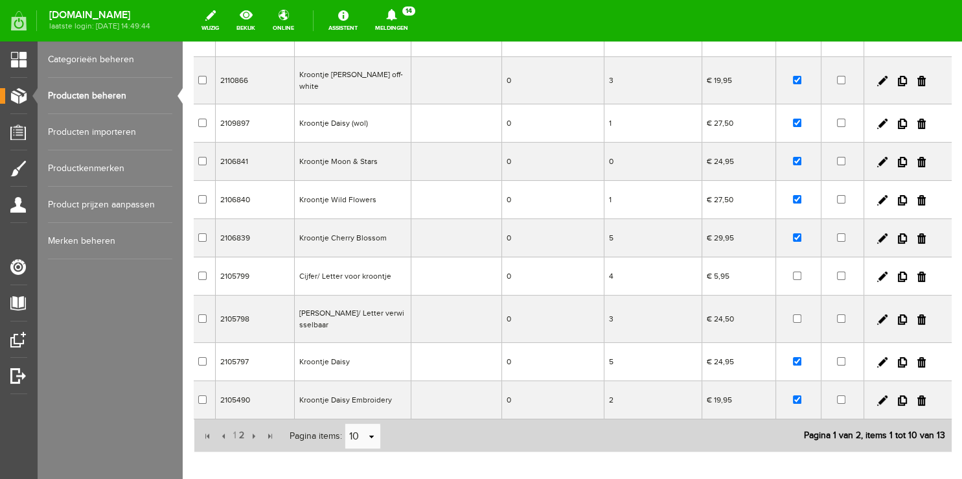
scroll to position [205, 0]
